Goal: Information Seeking & Learning: Learn about a topic

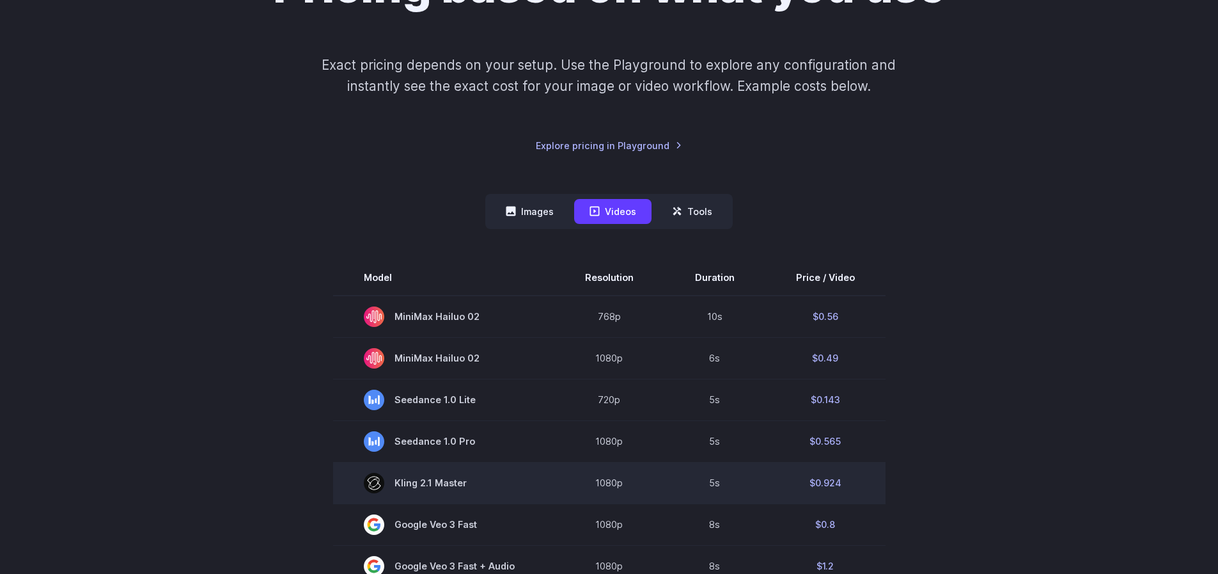
scroll to position [152, 0]
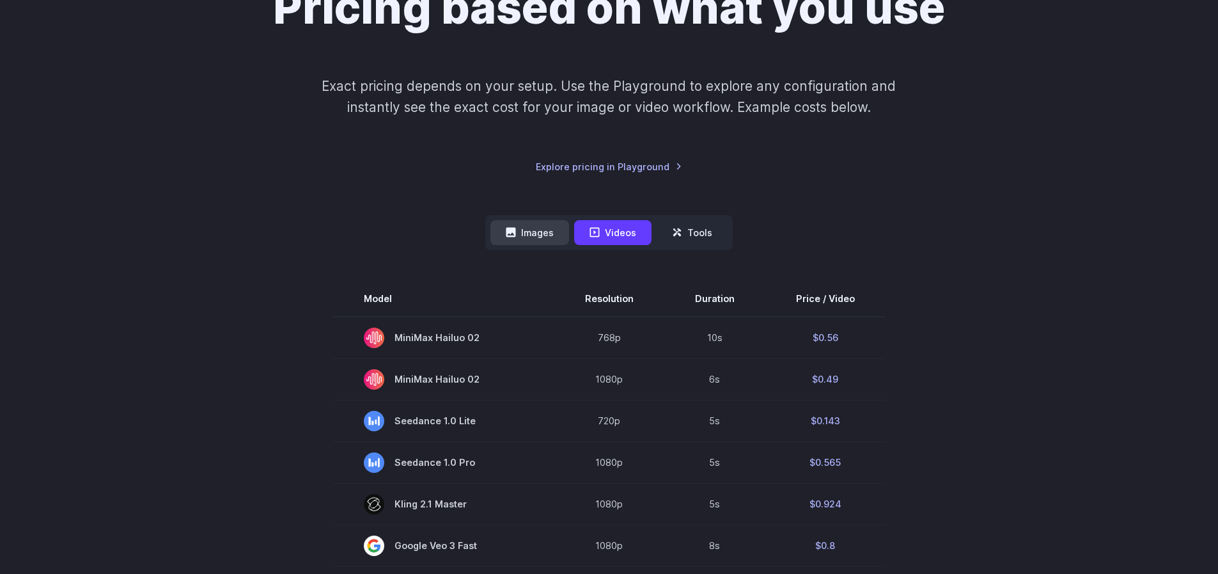
click at [541, 240] on button "Images" at bounding box center [530, 232] width 79 height 25
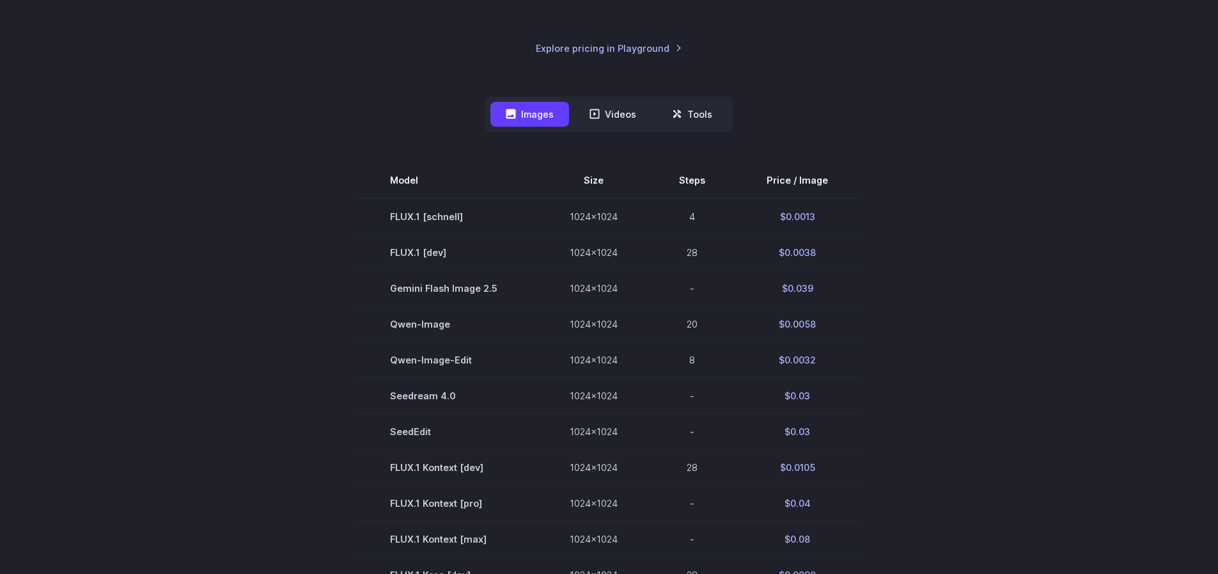
scroll to position [0, 0]
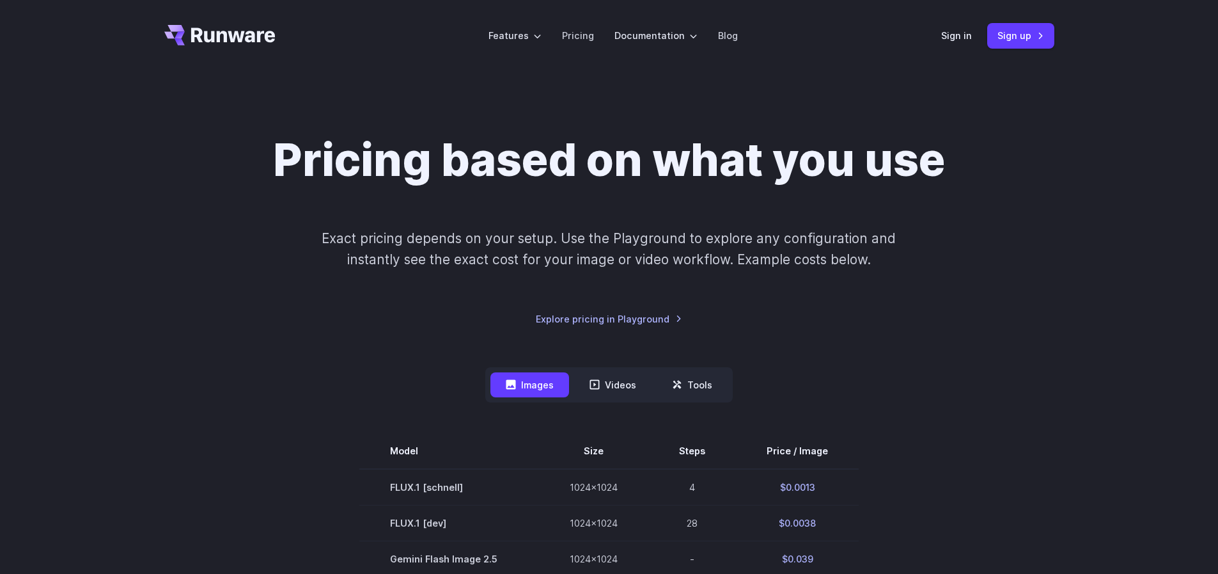
click at [227, 31] on icon "Go to /" at bounding box center [219, 35] width 111 height 20
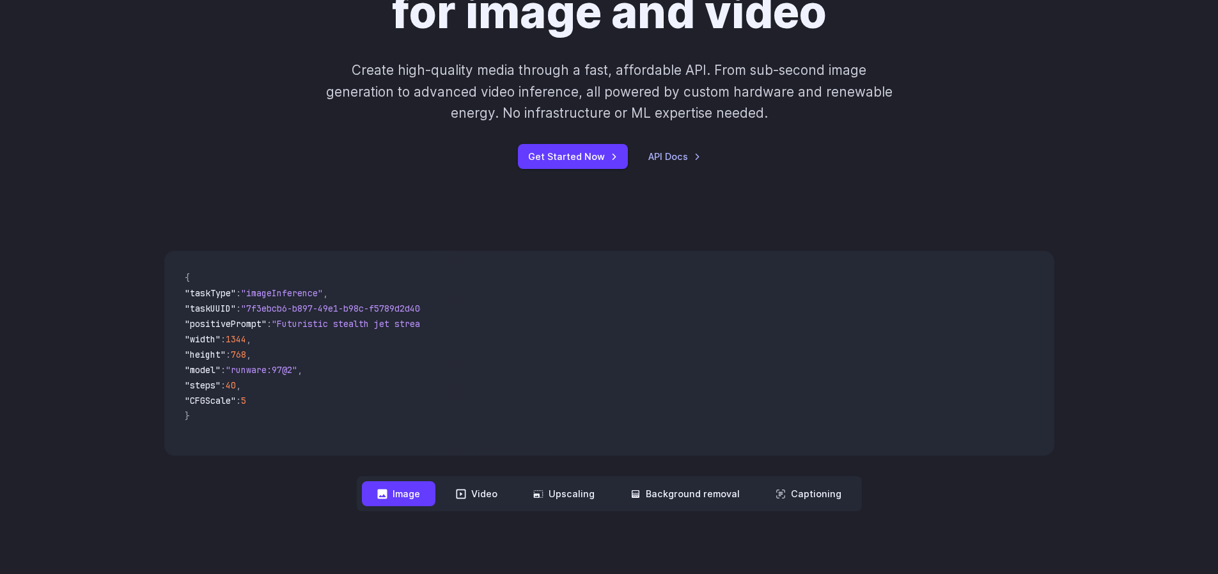
scroll to position [262, 0]
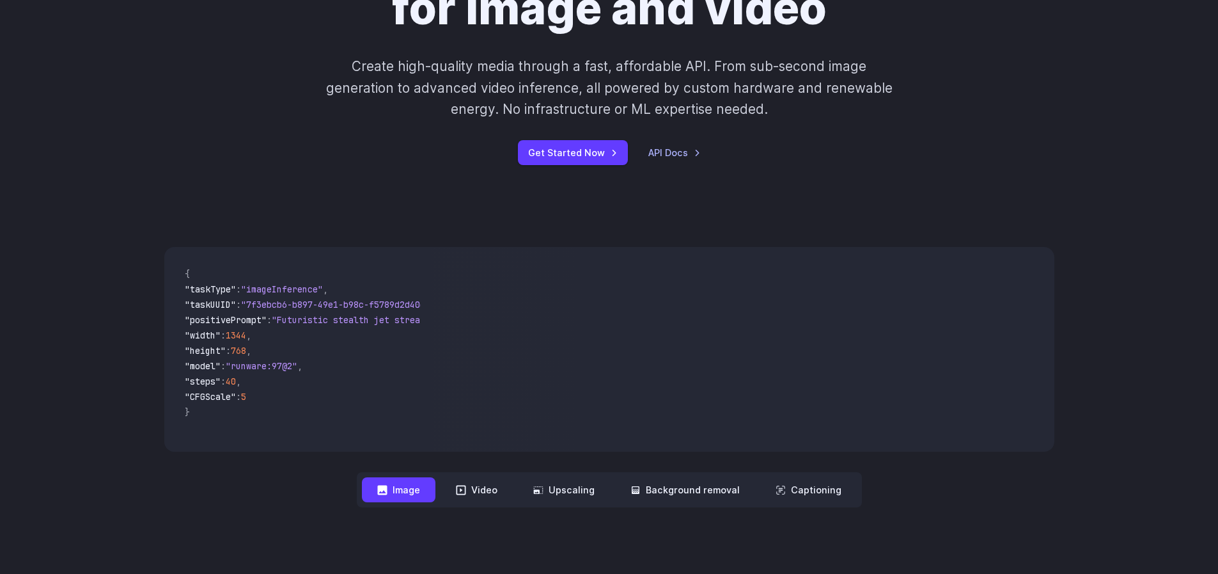
click at [869, 394] on video at bounding box center [742, 349] width 623 height 205
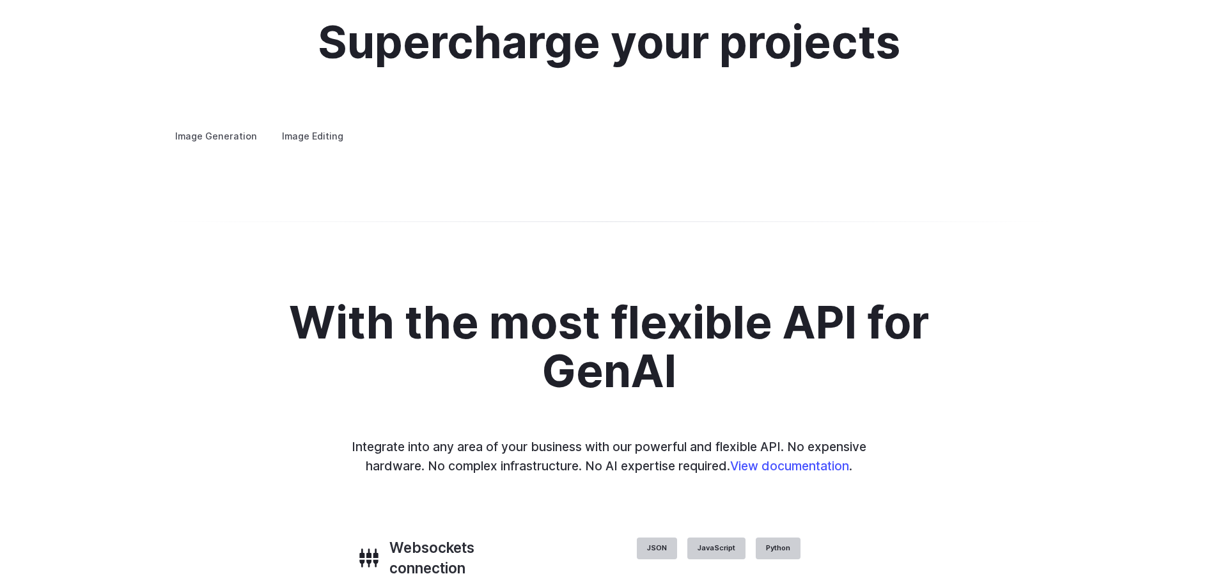
scroll to position [2492, 0]
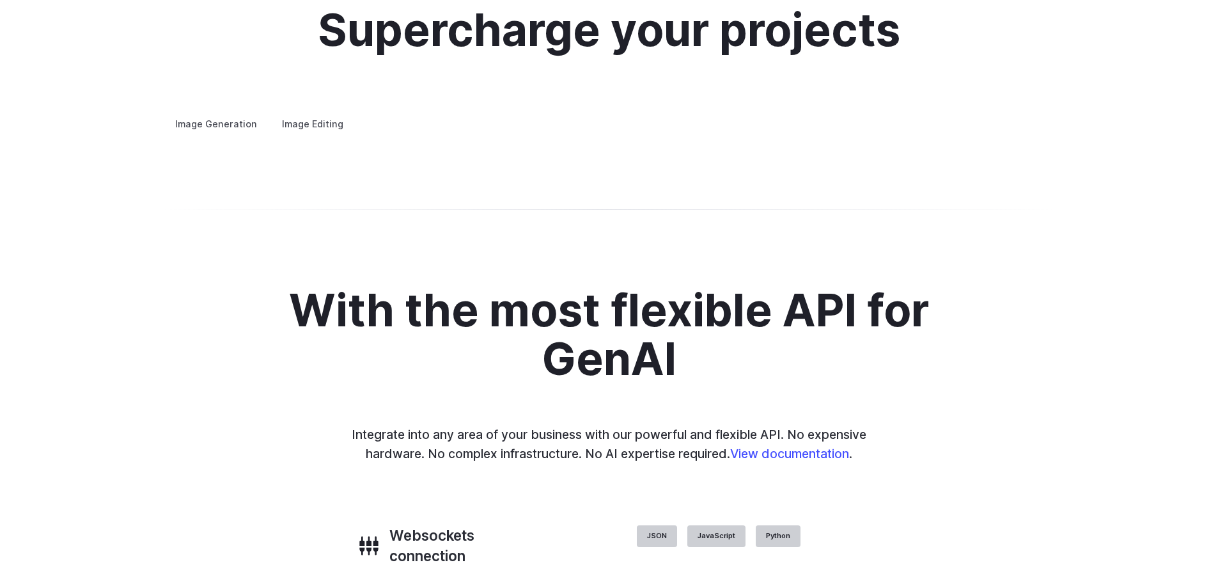
drag, startPoint x: 922, startPoint y: 384, endPoint x: 849, endPoint y: 381, distance: 72.4
click at [0, 0] on img at bounding box center [0, 0] width 0 height 0
drag, startPoint x: 956, startPoint y: 393, endPoint x: 827, endPoint y: 388, distance: 129.3
click at [0, 0] on img at bounding box center [0, 0] width 0 height 0
drag, startPoint x: 947, startPoint y: 398, endPoint x: 825, endPoint y: 391, distance: 121.8
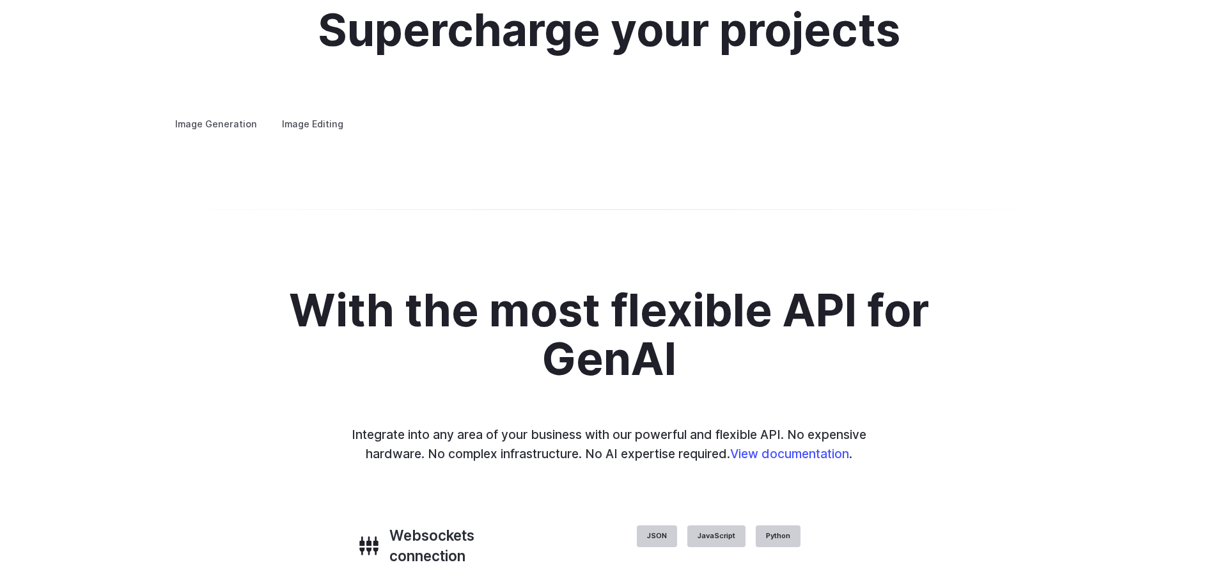
click at [0, 0] on img at bounding box center [0, 0] width 0 height 0
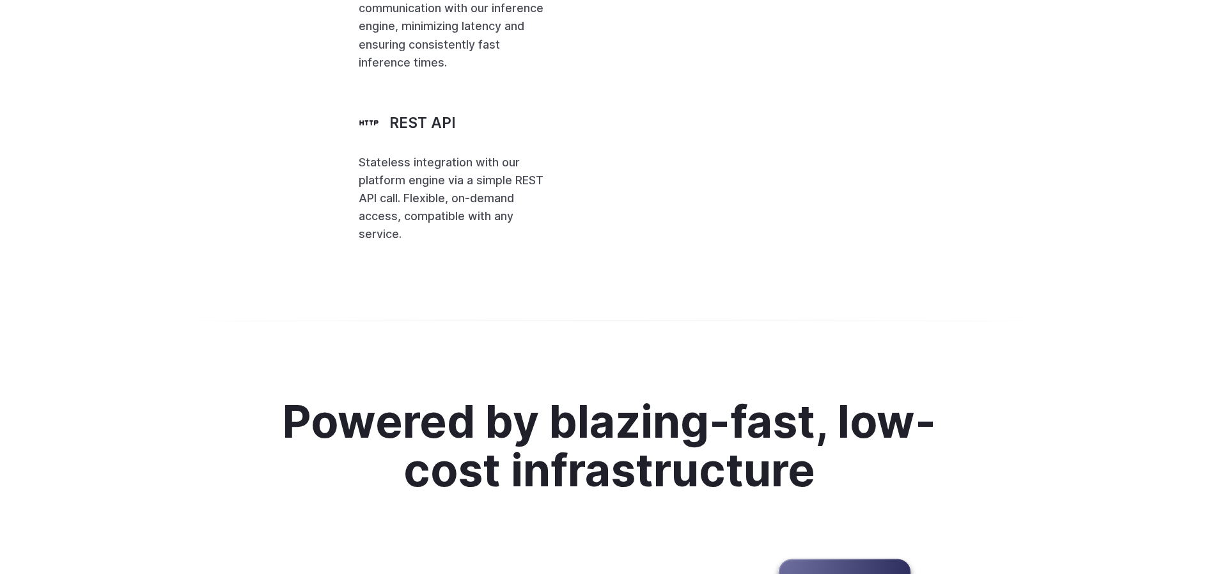
scroll to position [3085, 0]
